Goal: Information Seeking & Learning: Compare options

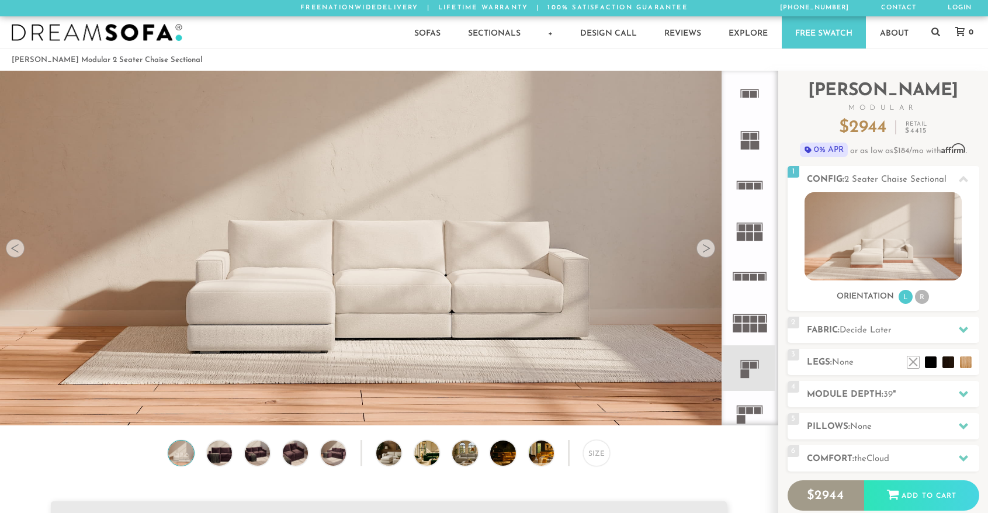
click at [753, 320] on rect at bounding box center [753, 319] width 7 height 7
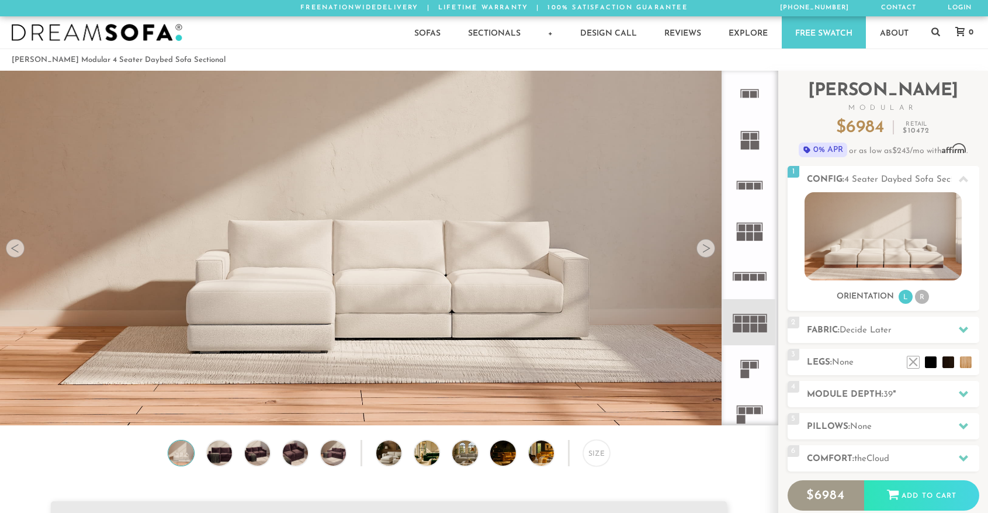
click at [757, 88] on icon at bounding box center [750, 94] width 46 height 46
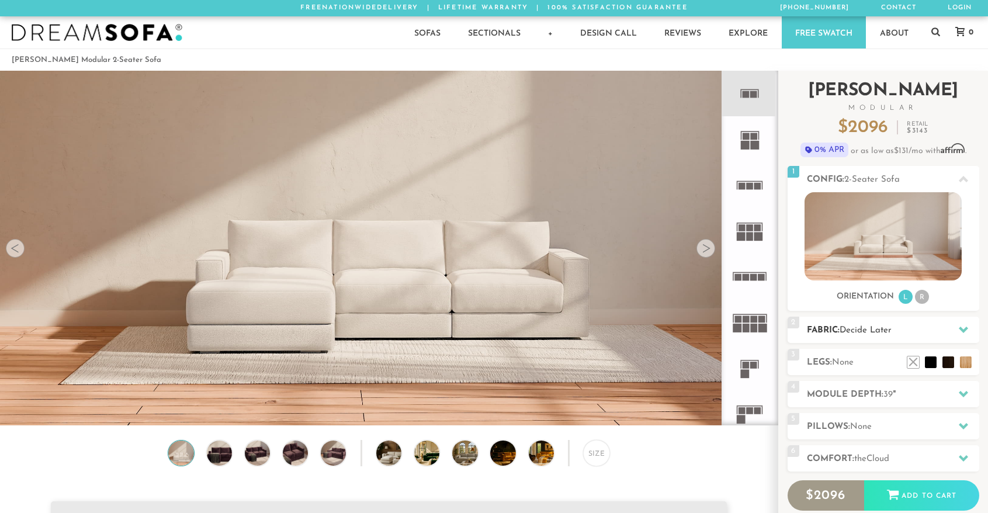
click at [871, 333] on span "Decide Later" at bounding box center [866, 330] width 52 height 9
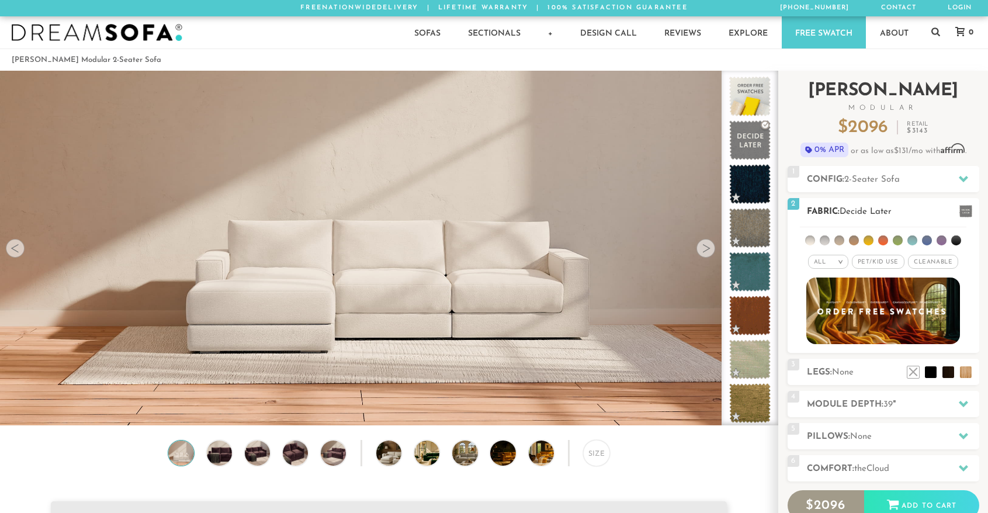
click at [843, 241] on li at bounding box center [840, 241] width 10 height 10
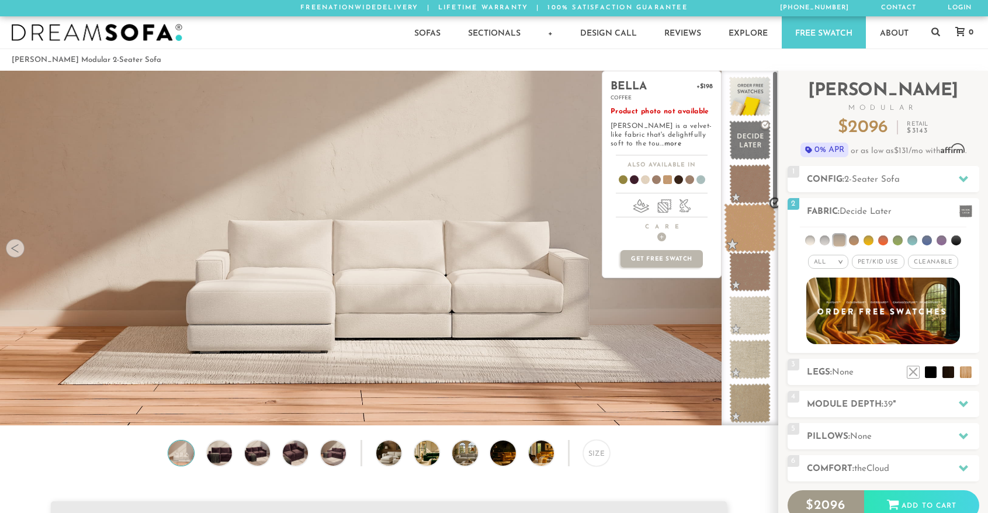
click at [744, 222] on span at bounding box center [750, 228] width 52 height 50
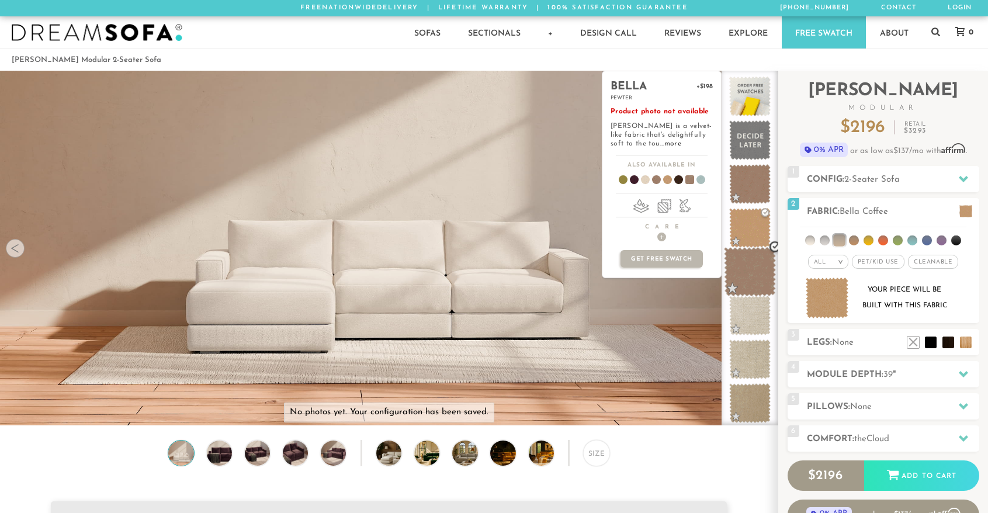
click at [754, 272] on span at bounding box center [750, 272] width 52 height 50
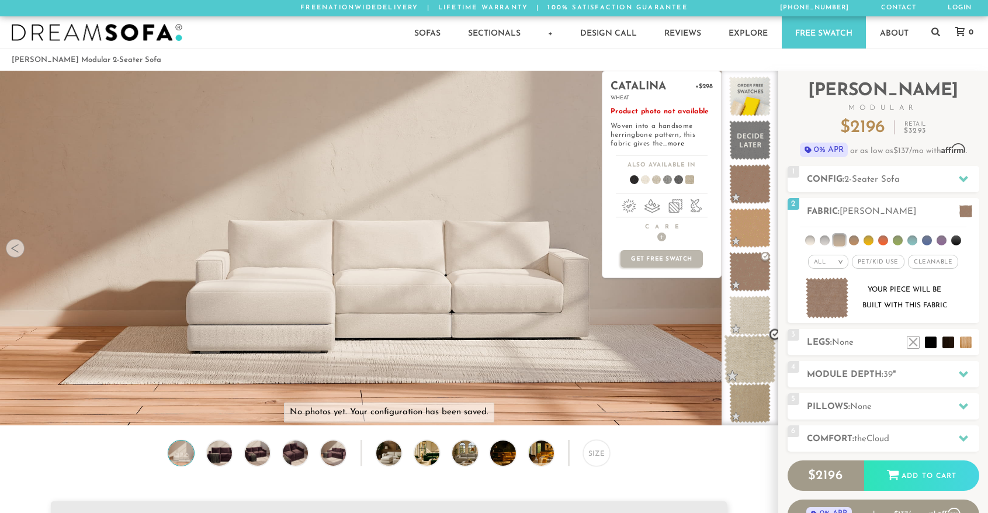
click at [743, 352] on span at bounding box center [750, 360] width 52 height 50
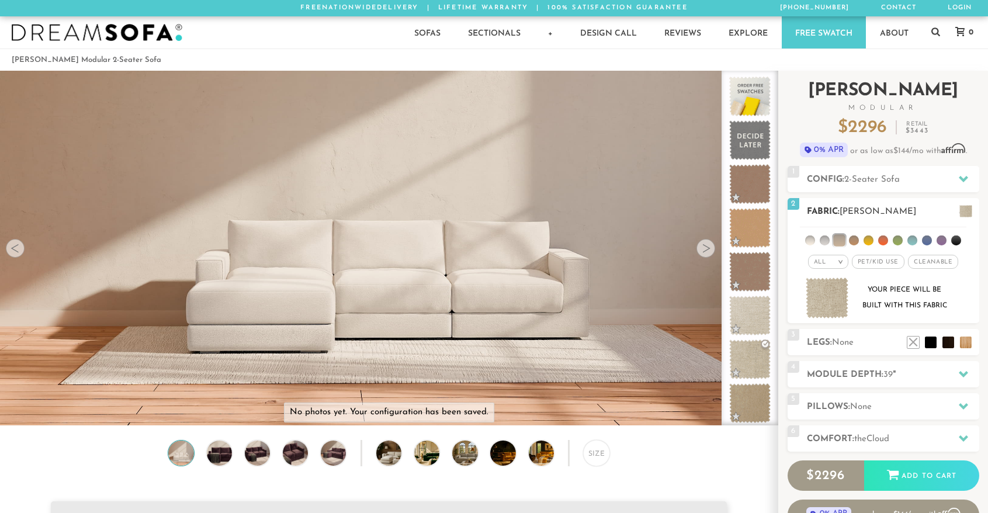
click at [877, 261] on span "Pet/Kid Use x" at bounding box center [878, 262] width 53 height 14
click at [943, 263] on span "Cleanable x" at bounding box center [937, 262] width 50 height 14
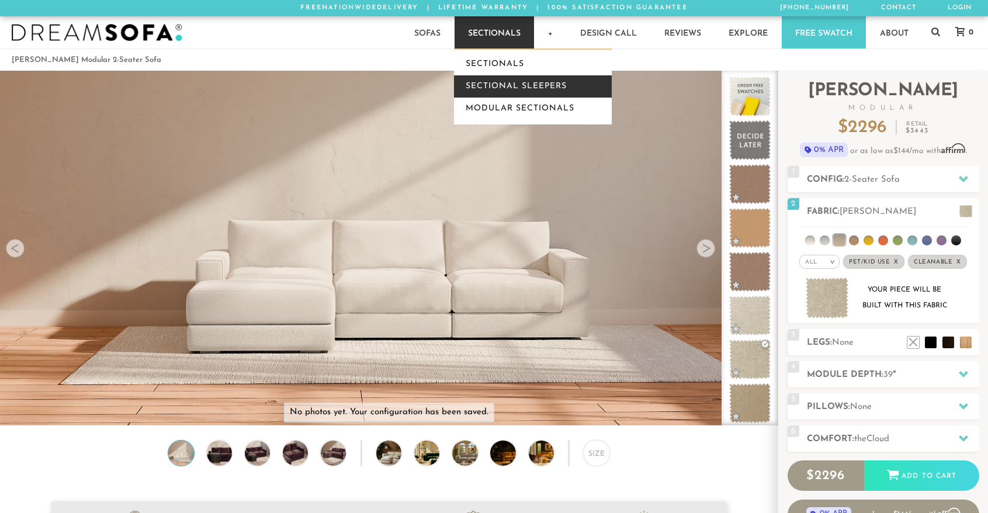
click at [507, 81] on link "Sectional Sleepers" at bounding box center [533, 86] width 158 height 22
